Goal: Information Seeking & Learning: Learn about a topic

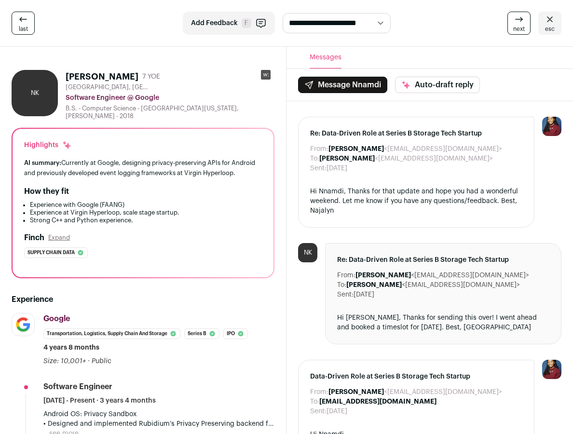
drag, startPoint x: 97, startPoint y: 72, endPoint x: 246, endPoint y: 161, distance: 173.4
click at [120, 72] on div "NK [PERSON_NAME] 7 YOE [GEOGRAPHIC_DATA], [GEOGRAPHIC_DATA], [GEOGRAPHIC_DATA] …" at bounding box center [143, 95] width 263 height 50
copy h1 "[PERSON_NAME]"
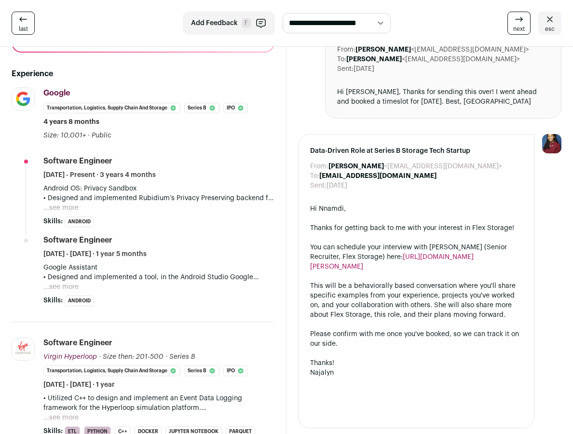
scroll to position [225, 0]
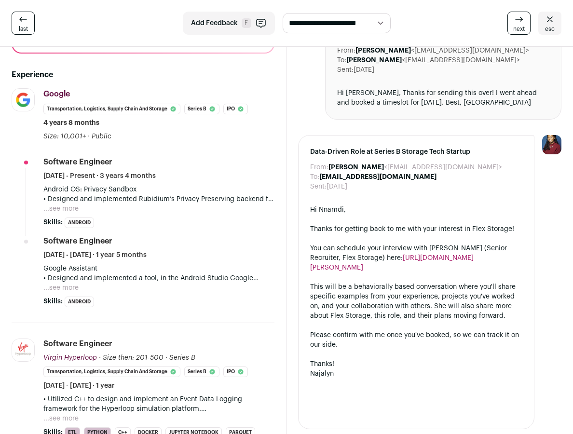
click at [430, 25] on div "next esc" at bounding box center [475, 23] width 171 height 23
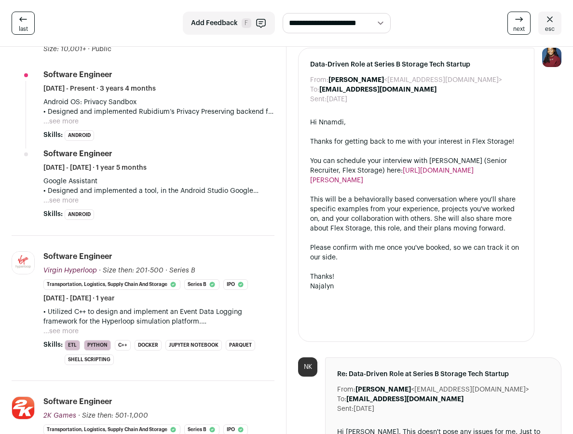
scroll to position [311, 0]
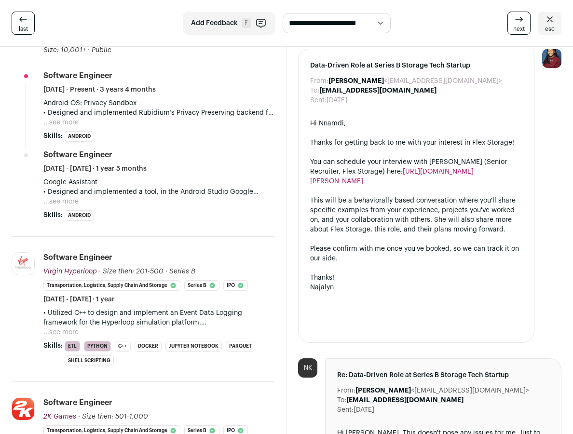
click at [54, 197] on button "...see more" at bounding box center [60, 202] width 35 height 10
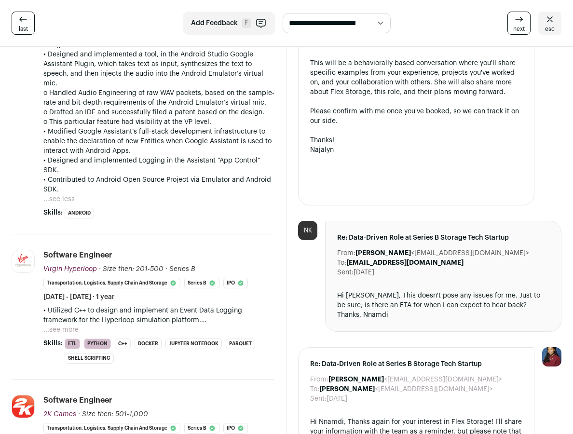
scroll to position [452, 0]
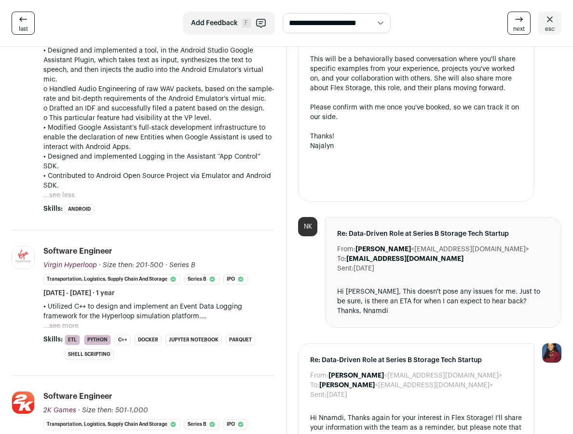
click at [57, 317] on p "• Utilized C++ to design and implement an Event Data Logging framework for the …" at bounding box center [158, 311] width 231 height 19
drag, startPoint x: 56, startPoint y: 319, endPoint x: 64, endPoint y: 317, distance: 7.5
click at [56, 321] on button "...see more" at bounding box center [60, 326] width 35 height 10
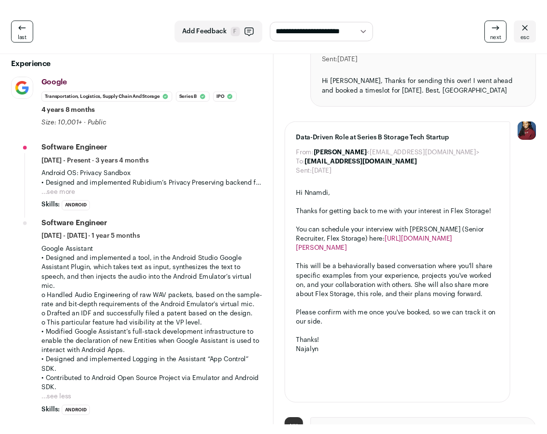
scroll to position [224, 0]
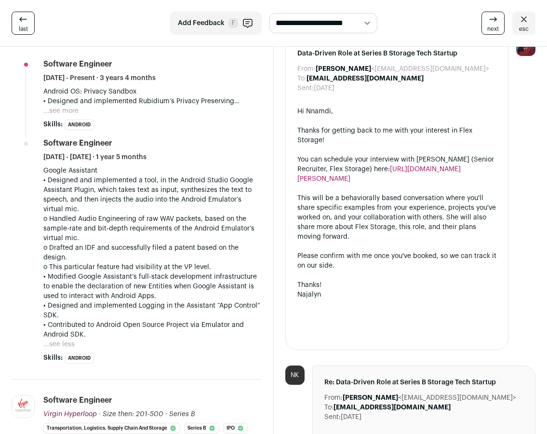
scroll to position [334, 0]
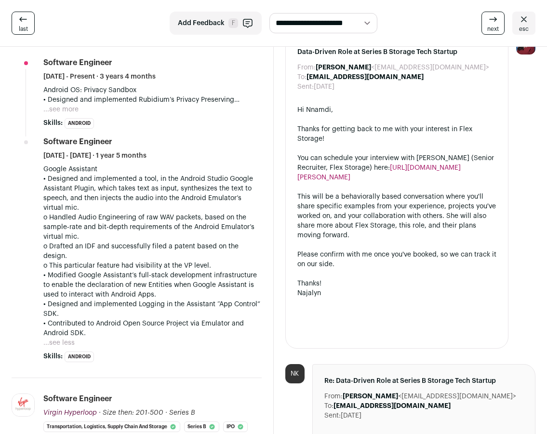
drag, startPoint x: 53, startPoint y: 330, endPoint x: 91, endPoint y: 321, distance: 39.2
click at [53, 338] on button "...see less" at bounding box center [58, 343] width 31 height 10
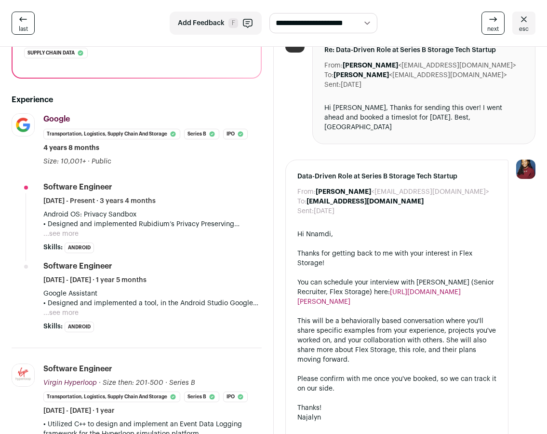
scroll to position [185, 0]
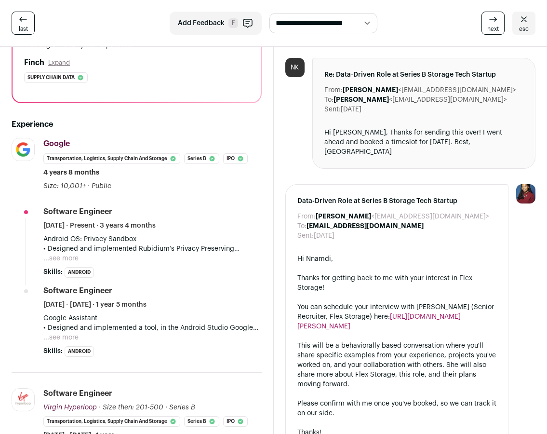
click at [58, 254] on button "...see more" at bounding box center [60, 259] width 35 height 10
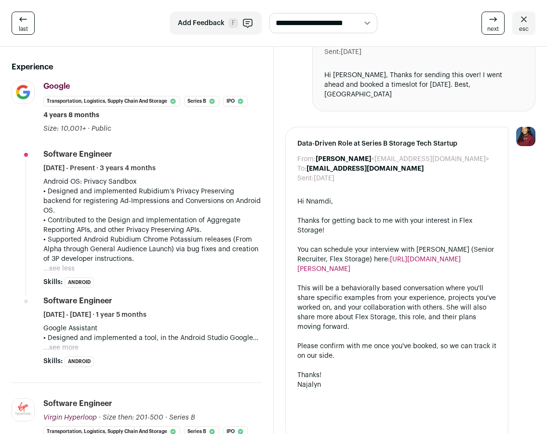
scroll to position [256, 0]
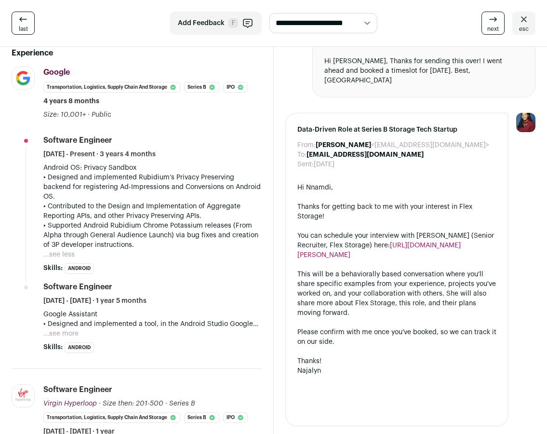
drag, startPoint x: 68, startPoint y: 320, endPoint x: 78, endPoint y: 318, distance: 10.2
click at [68, 329] on button "...see more" at bounding box center [60, 334] width 35 height 10
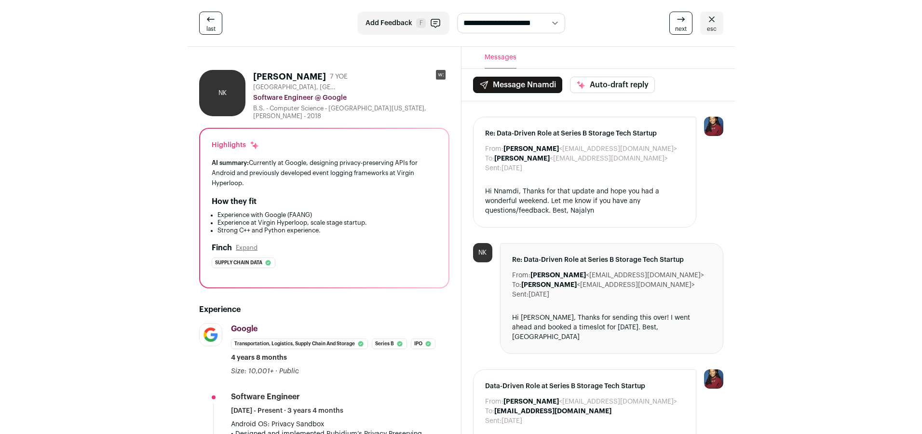
scroll to position [0, 0]
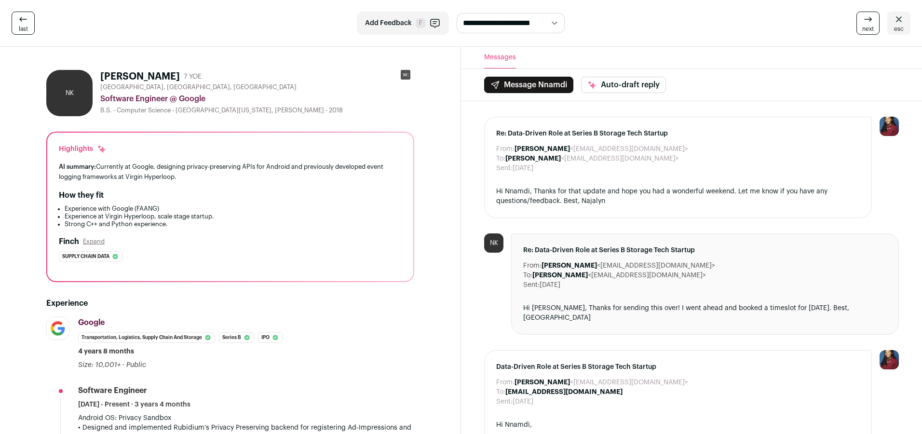
click at [458, 39] on div "**********" at bounding box center [461, 23] width 922 height 47
